Goal: Check status

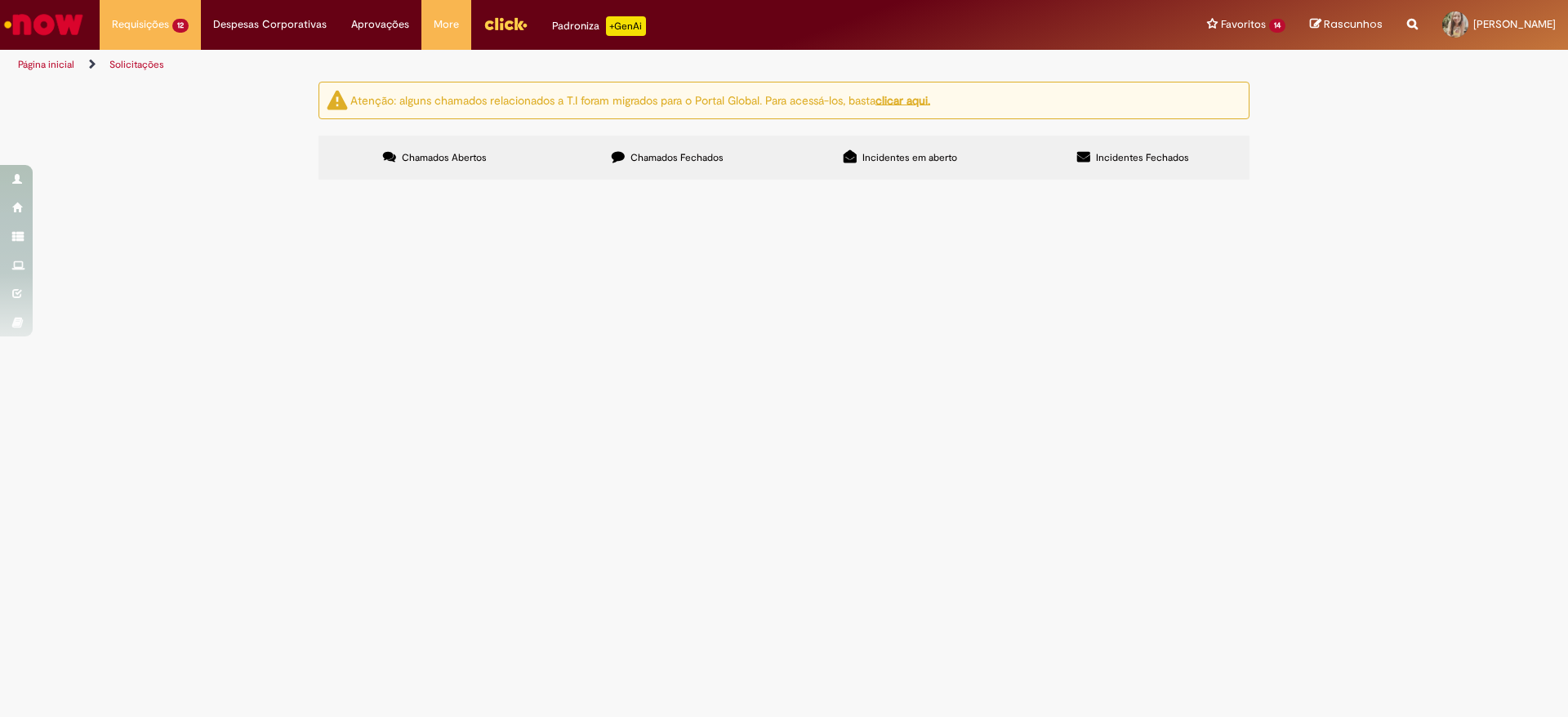
scroll to position [159, 0]
click at [0, 0] on span "Em Tratamento" at bounding box center [0, 0] width 0 height 0
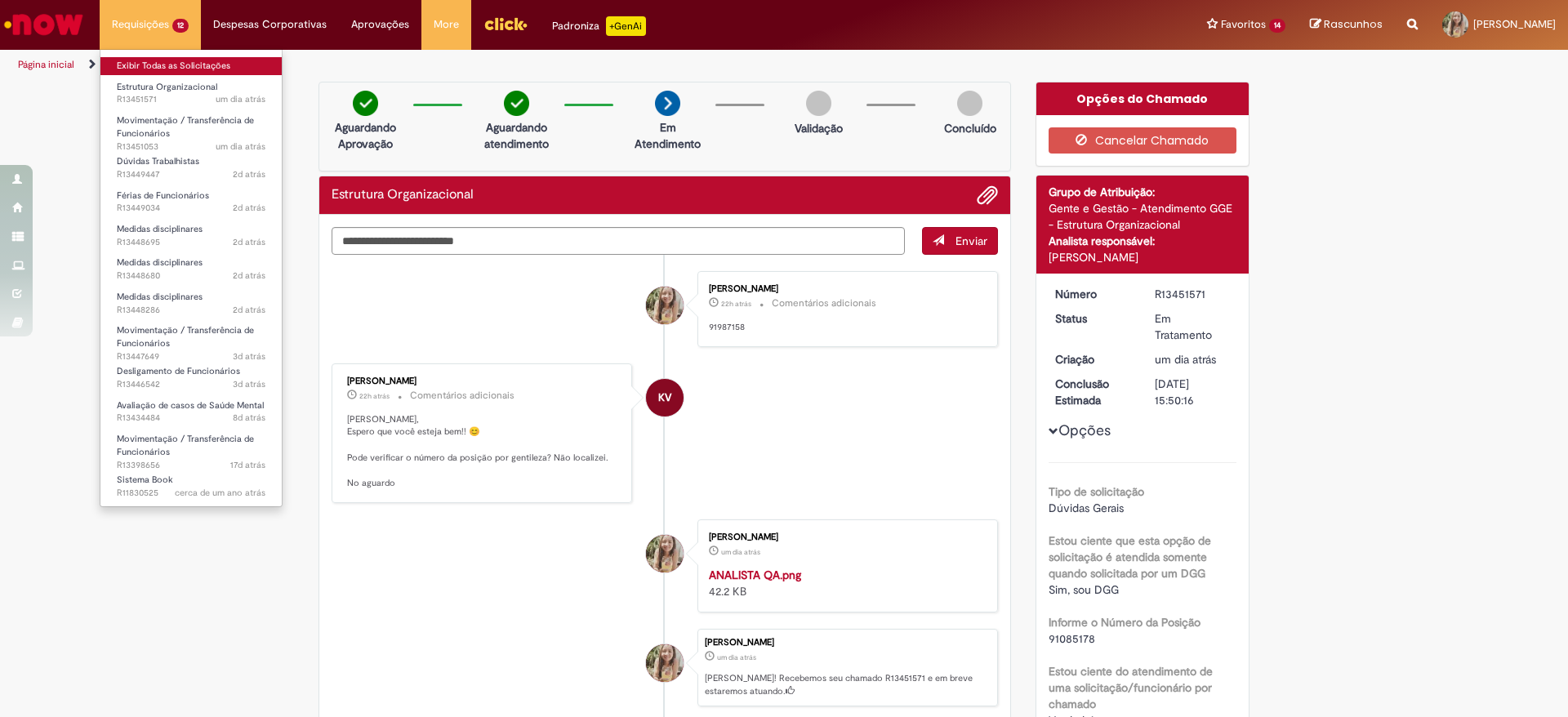
click at [129, 62] on link "Exibir Todas as Solicitações" at bounding box center [191, 66] width 181 height 18
